Goal: Task Accomplishment & Management: Manage account settings

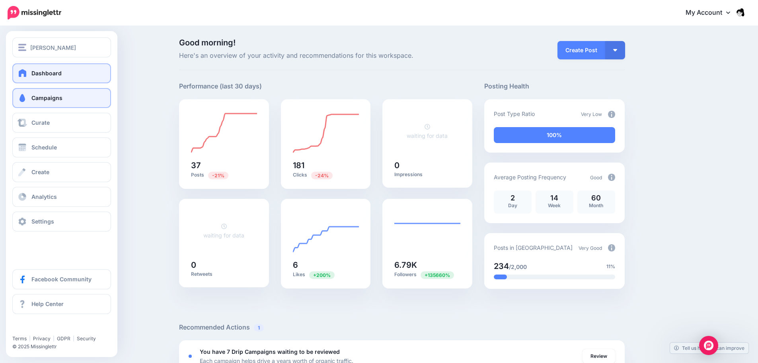
click at [23, 98] on span at bounding box center [22, 98] width 10 height 8
click at [43, 97] on span "Campaigns" at bounding box center [46, 97] width 31 height 7
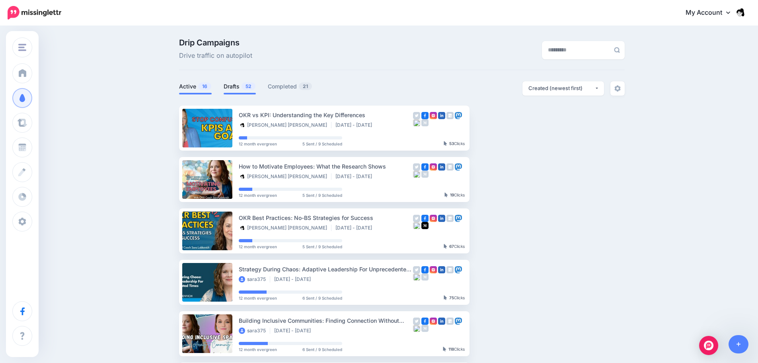
click at [231, 90] on link "Drafts 52" at bounding box center [240, 87] width 32 height 10
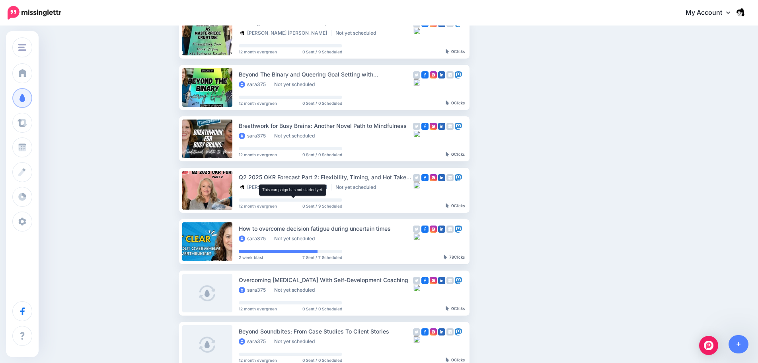
scroll to position [404, 0]
